Goal: Task Accomplishment & Management: Manage account settings

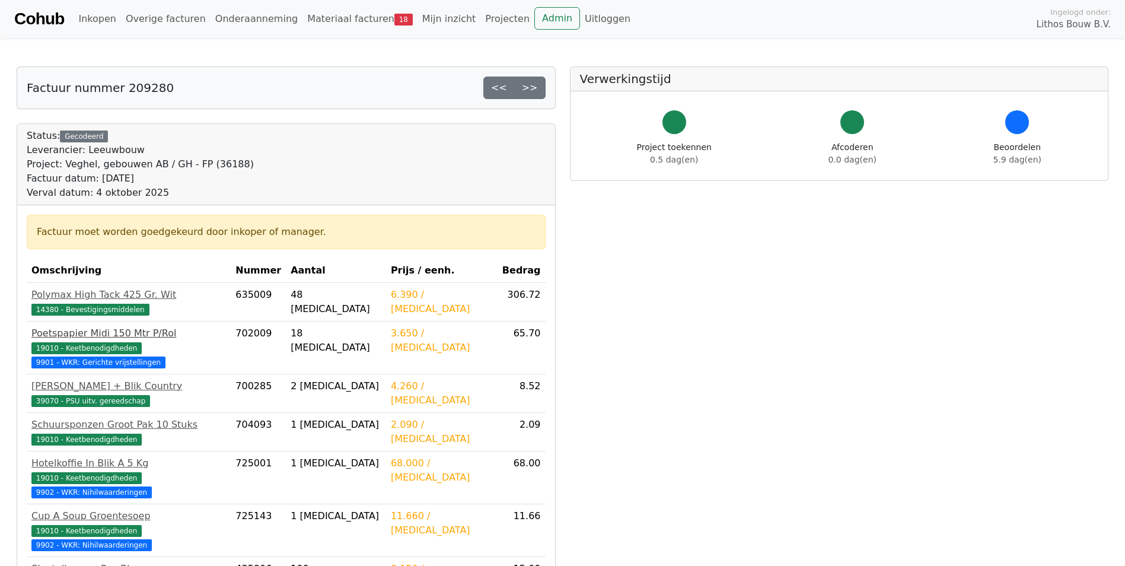
scroll to position [297, 0]
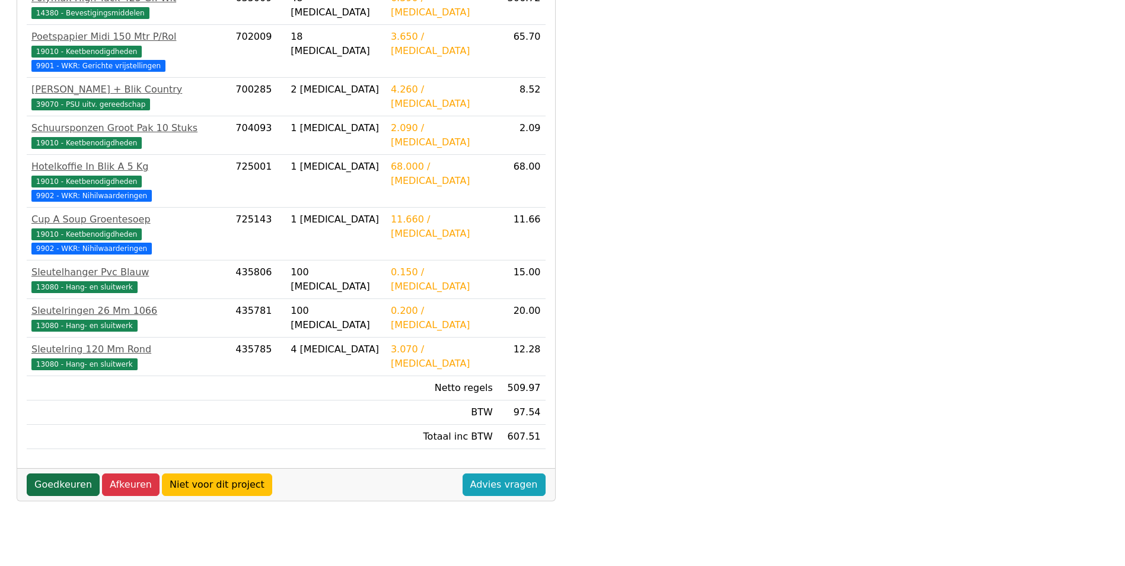
click at [81, 473] on link "Goedkeuren" at bounding box center [63, 484] width 73 height 23
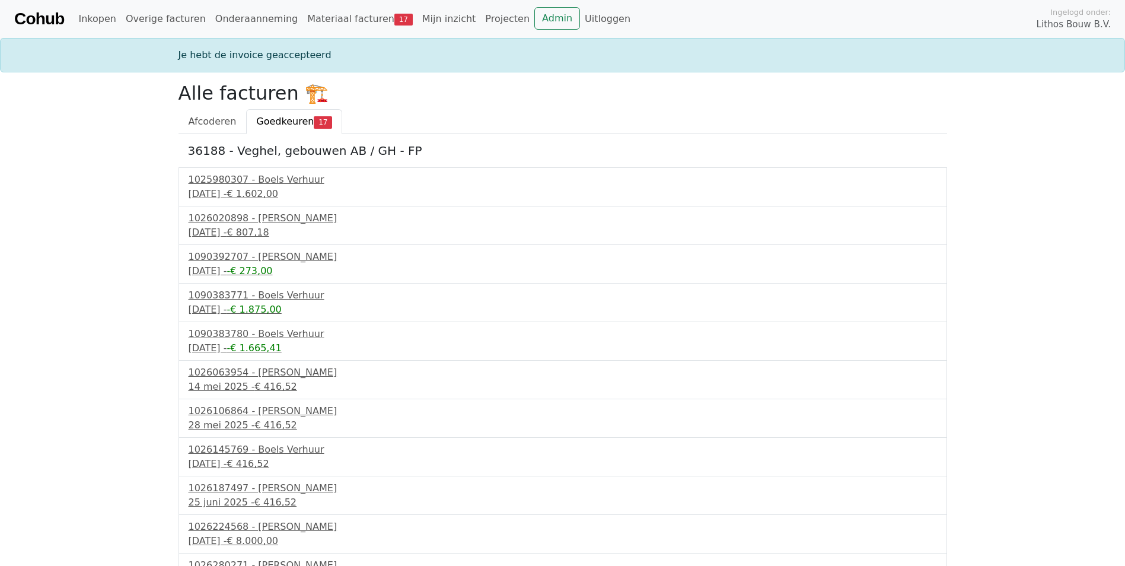
scroll to position [257, 0]
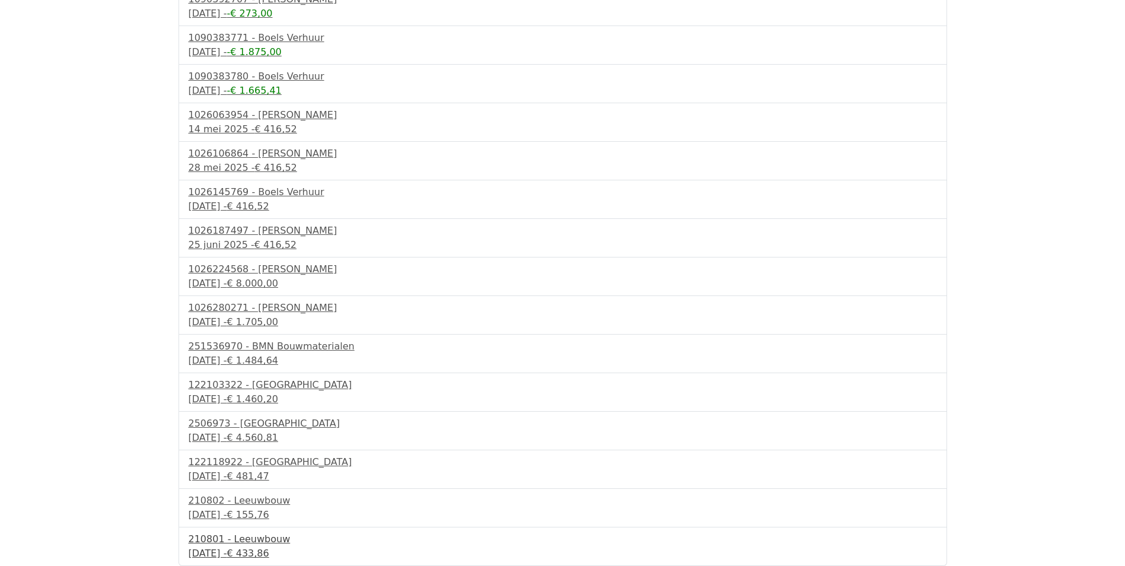
click at [230, 544] on div "210801 - Leeuwbouw" at bounding box center [563, 539] width 749 height 14
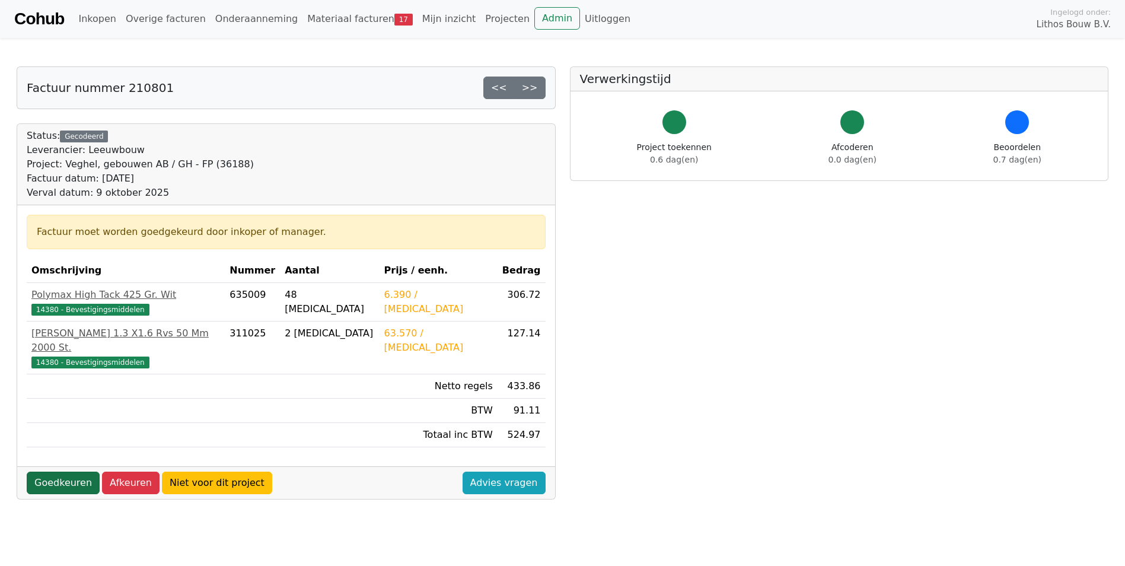
click at [50, 472] on link "Goedkeuren" at bounding box center [63, 483] width 73 height 23
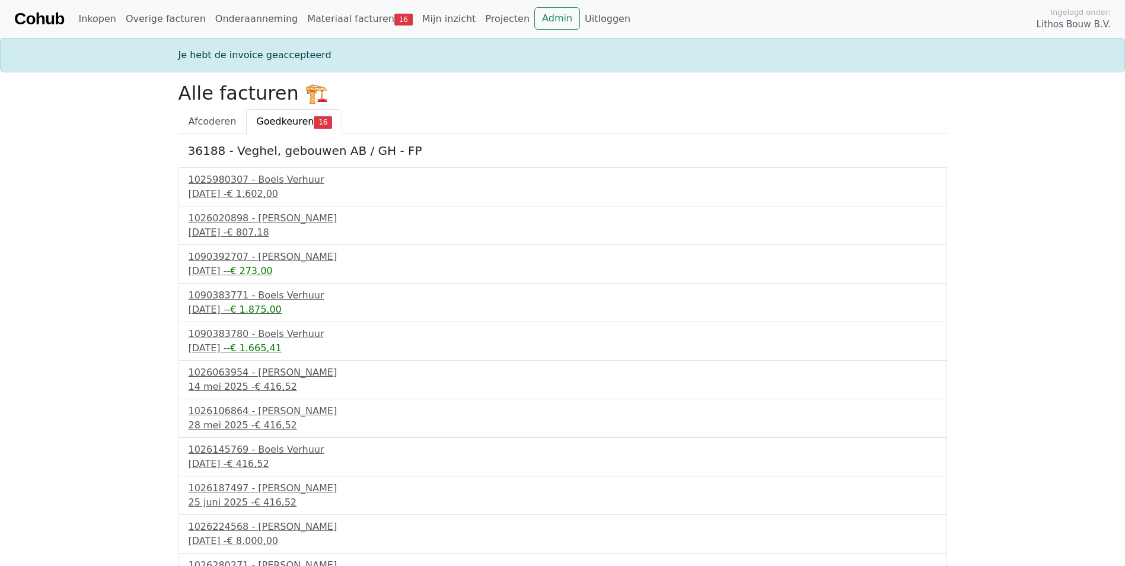
scroll to position [219, 0]
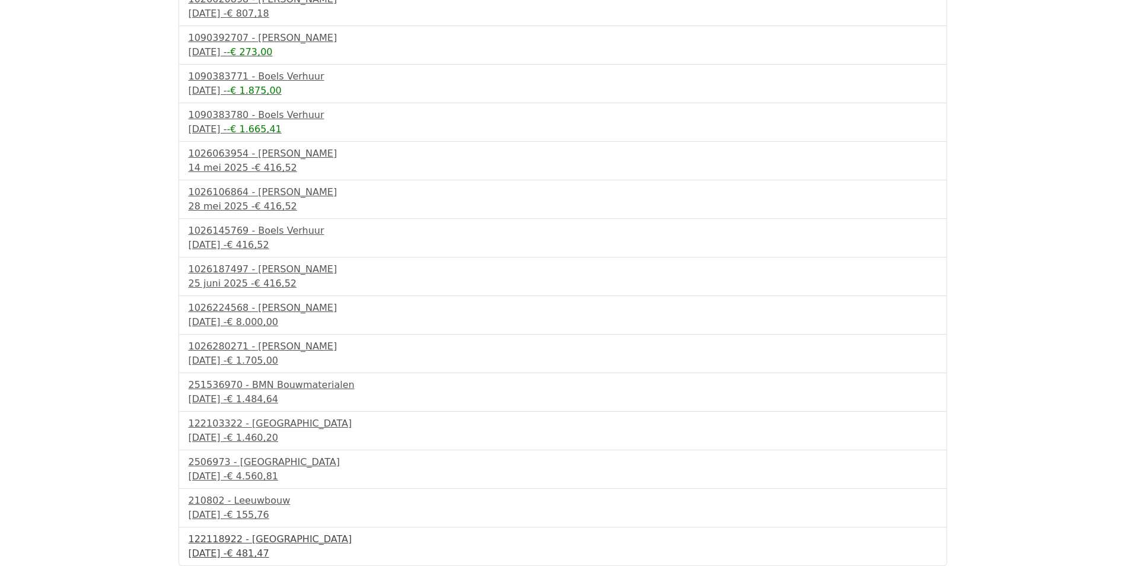
click at [227, 550] on div "9 september 2025 - € 481,47" at bounding box center [563, 553] width 749 height 14
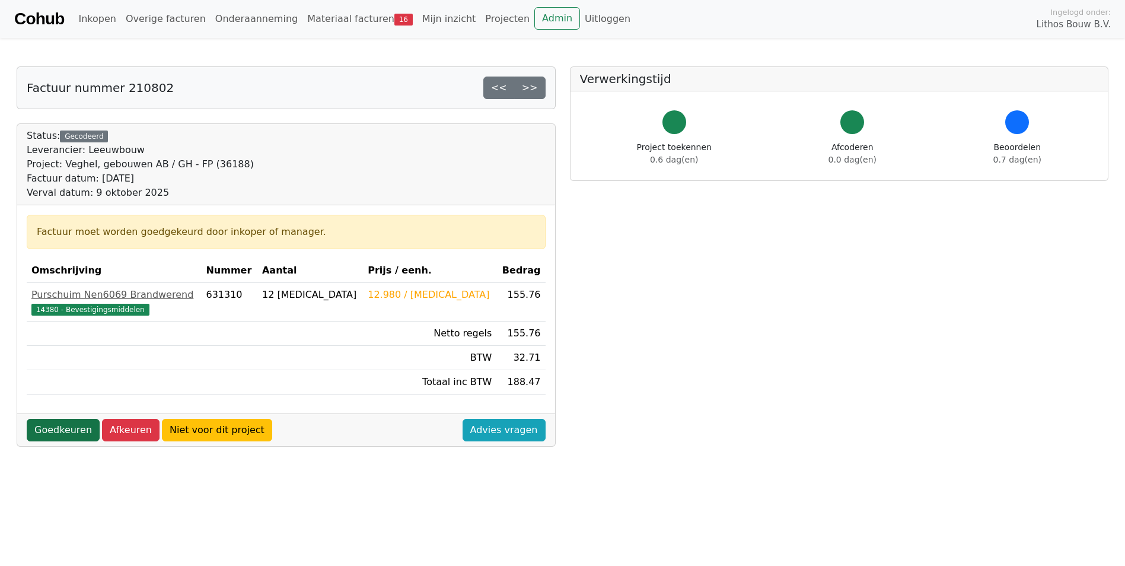
click at [44, 431] on link "Goedkeuren" at bounding box center [63, 430] width 73 height 23
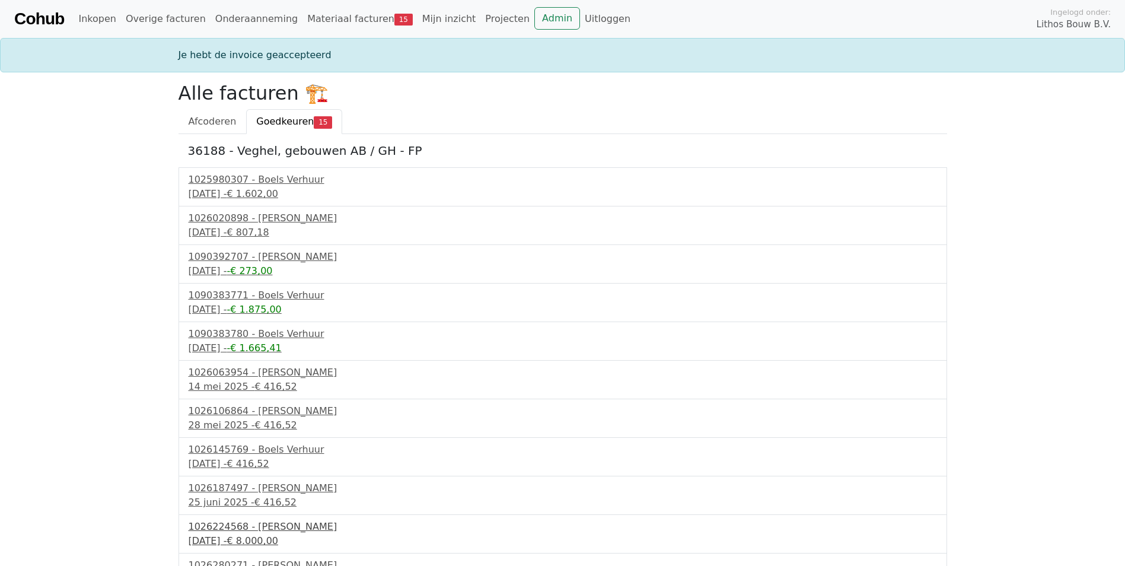
scroll to position [180, 0]
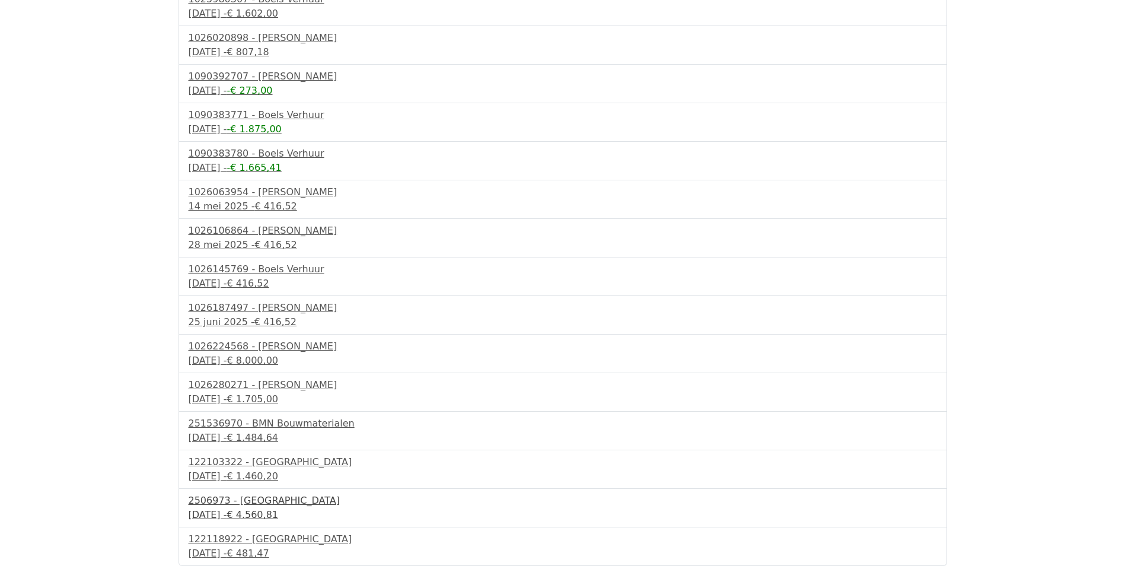
click at [238, 497] on div "2506973 - [GEOGRAPHIC_DATA]" at bounding box center [563, 501] width 749 height 14
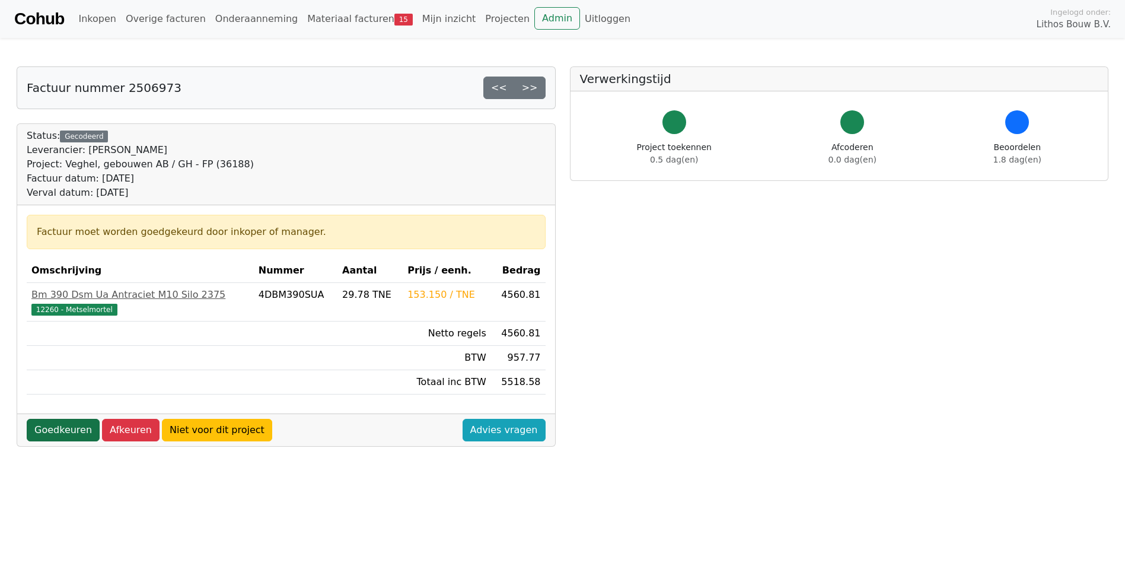
click at [58, 429] on link "Goedkeuren" at bounding box center [63, 430] width 73 height 23
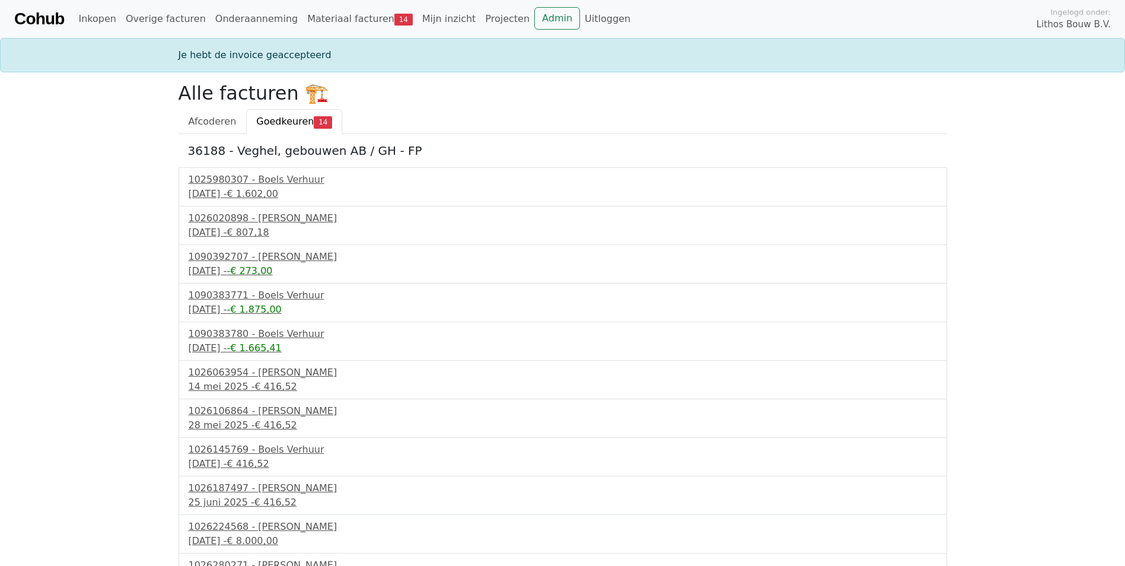
scroll to position [142, 0]
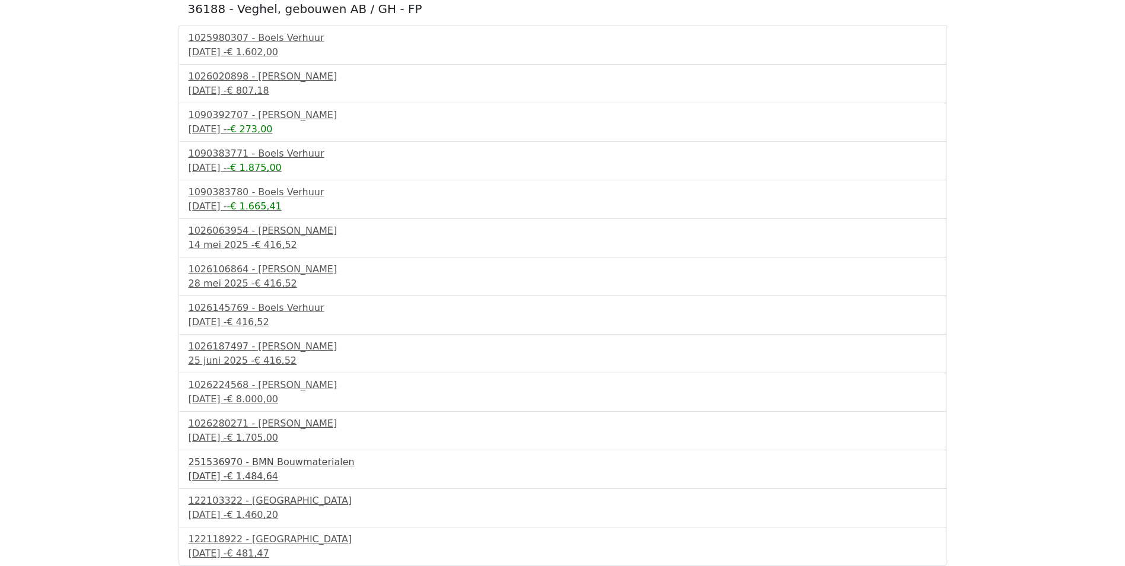
click at [234, 471] on div "4 september 2025 - € 1.484,64" at bounding box center [563, 476] width 749 height 14
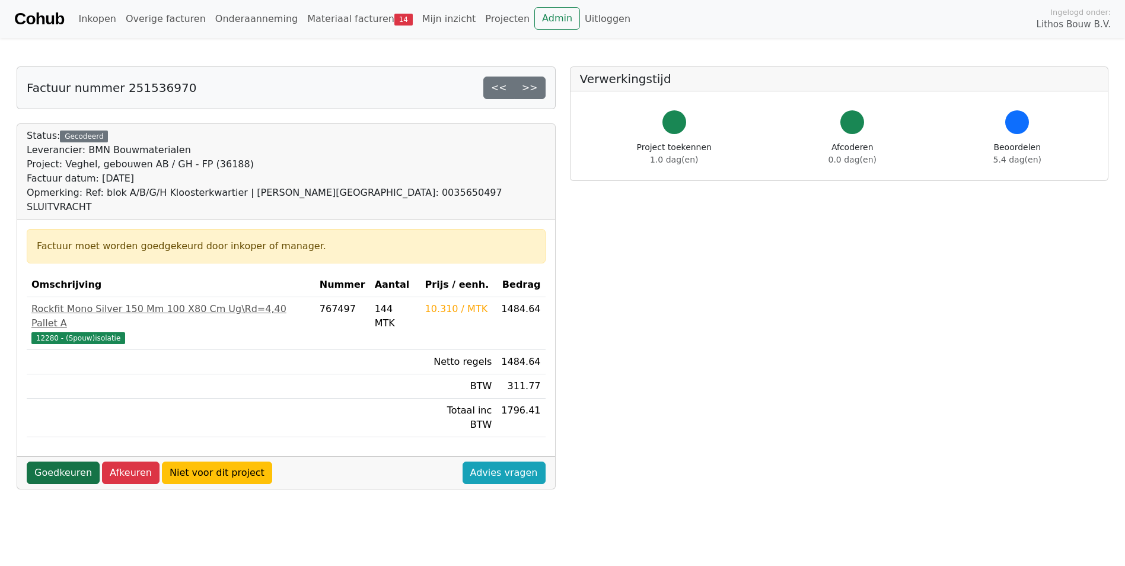
click at [52, 462] on link "Goedkeuren" at bounding box center [63, 473] width 73 height 23
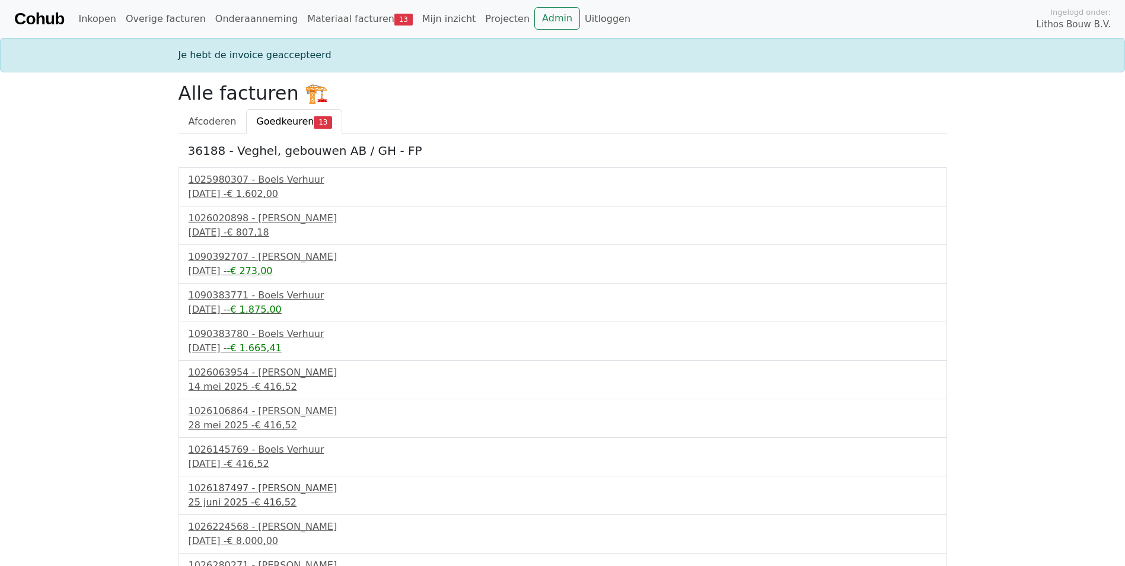
scroll to position [103, 0]
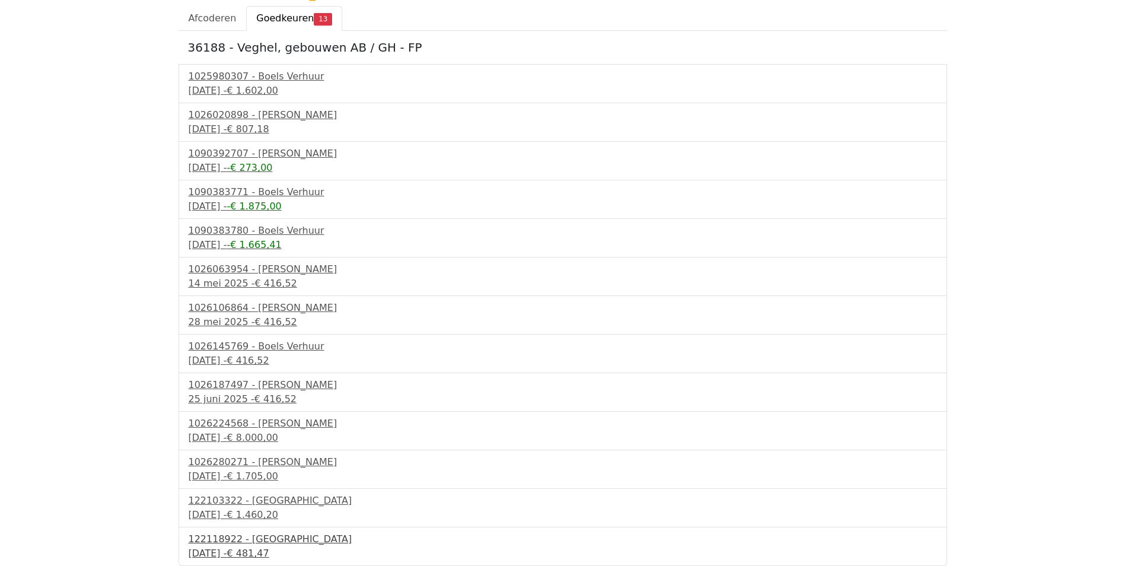
click at [237, 543] on div "122118922 - [GEOGRAPHIC_DATA]" at bounding box center [563, 539] width 749 height 14
